Goal: Navigation & Orientation: Find specific page/section

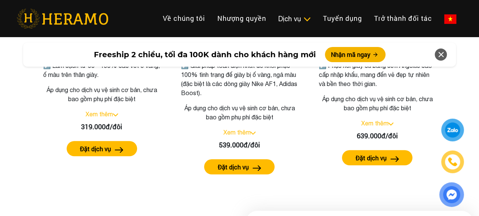
scroll to position [1574, 0]
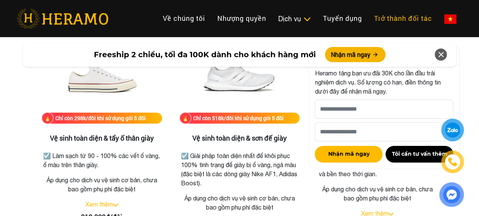
click at [368, 11] on link "Trở thành đối tác" at bounding box center [403, 18] width 70 height 16
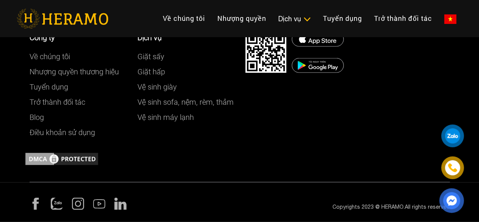
scroll to position [990, 0]
click at [64, 105] on link "Trở thành đối tác" at bounding box center [58, 101] width 56 height 9
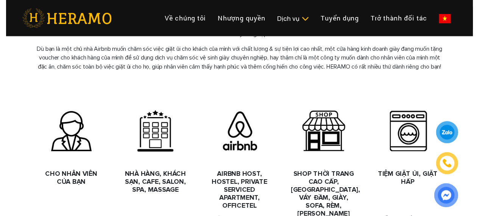
scroll to position [0, 0]
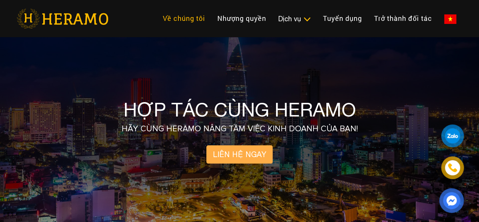
click at [157, 27] on link "Về chúng tôi" at bounding box center [184, 18] width 55 height 16
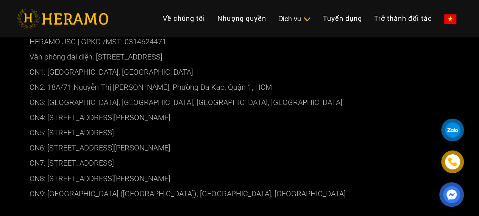
scroll to position [1905, 4]
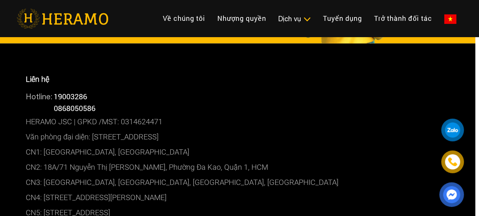
click at [145, 152] on p "CN1: [GEOGRAPHIC_DATA], [GEOGRAPHIC_DATA]" at bounding box center [236, 151] width 420 height 15
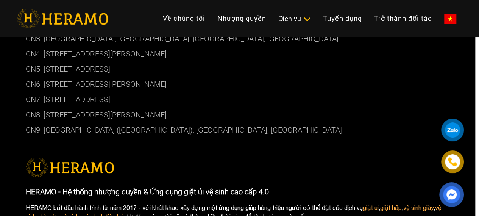
scroll to position [2049, 4]
click at [190, 133] on p "CN9: [GEOGRAPHIC_DATA] ([GEOGRAPHIC_DATA]), [GEOGRAPHIC_DATA], [GEOGRAPHIC_DATA]" at bounding box center [236, 129] width 420 height 15
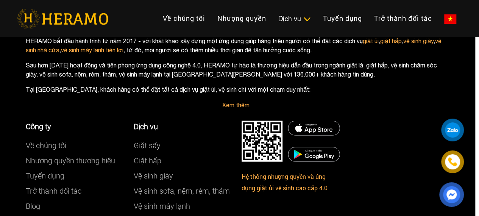
scroll to position [2215, 4]
click at [157, 20] on link "Về chúng tôi" at bounding box center [184, 18] width 55 height 16
click at [157, 19] on link "Về chúng tôi" at bounding box center [184, 18] width 55 height 16
click at [148, 61] on p "Sau hơn [DATE] hoạt động và tiên phong ứng dụng công nghệ 4.0, HERAMO tự hào là…" at bounding box center [236, 70] width 420 height 18
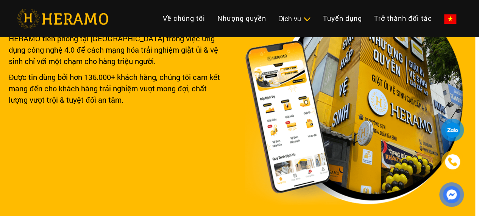
scroll to position [0, 4]
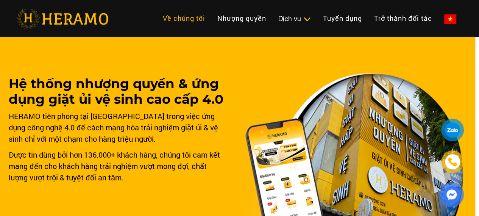
click at [157, 18] on link "Về chúng tôi" at bounding box center [184, 18] width 55 height 16
